Goal: Task Accomplishment & Management: Use online tool/utility

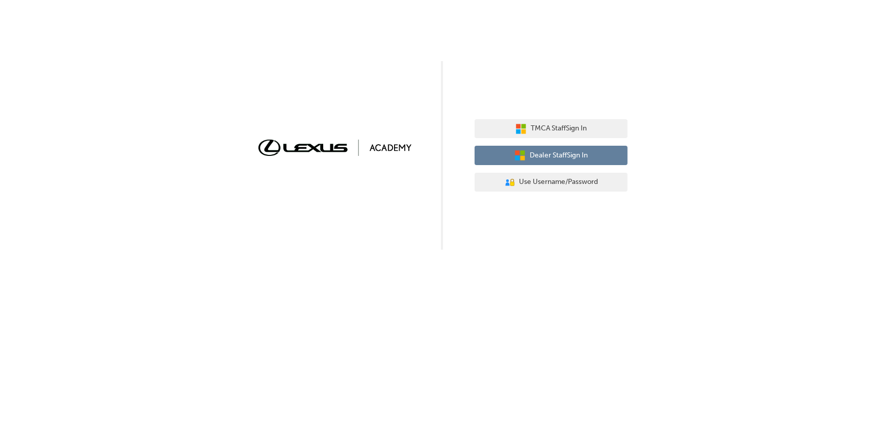
click at [555, 157] on span "Dealer Staff Sign In" at bounding box center [559, 156] width 58 height 12
click at [555, 150] on span "Dealer Staff Sign In" at bounding box center [559, 156] width 58 height 12
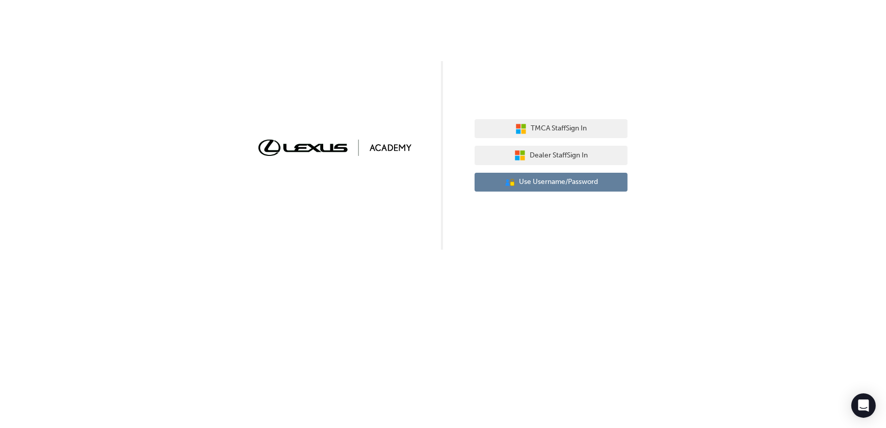
click at [573, 178] on span "Use Username/Password" at bounding box center [558, 182] width 79 height 12
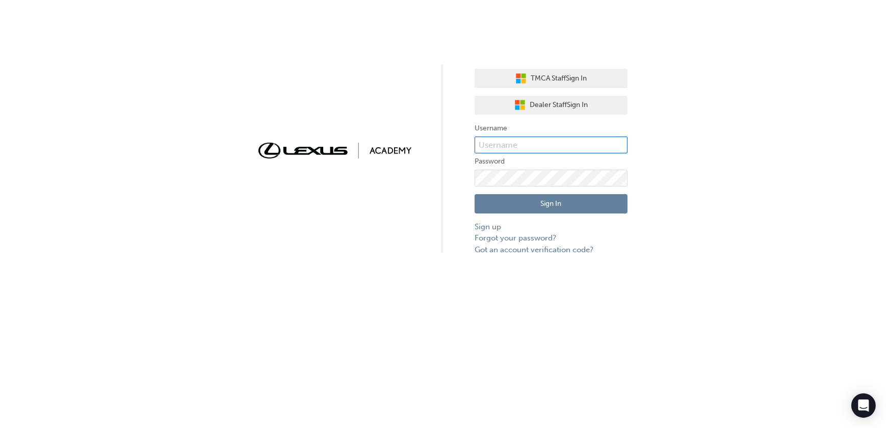
click at [521, 143] on input "text" at bounding box center [551, 145] width 153 height 17
type input "[EMAIL_ADDRESS][DOMAIN_NAME]"
click at [564, 205] on button "Sign In" at bounding box center [551, 203] width 153 height 19
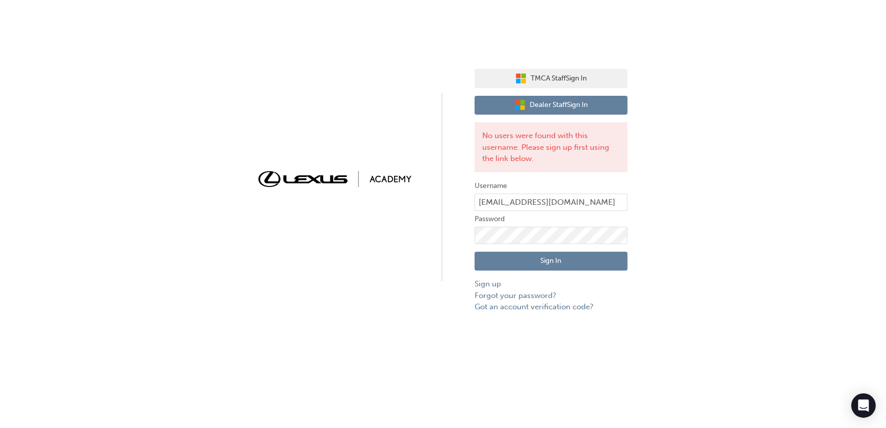
click at [566, 102] on span "Dealer Staff Sign In" at bounding box center [559, 105] width 58 height 12
